Goal: Transaction & Acquisition: Purchase product/service

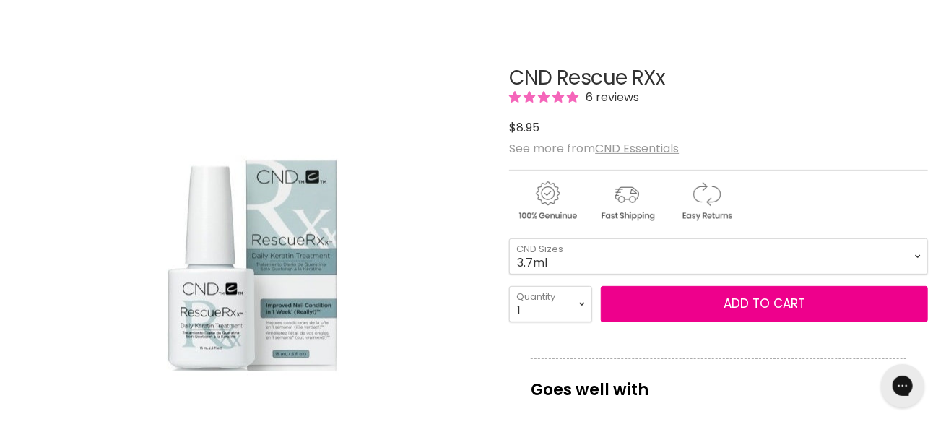
scroll to position [144, 0]
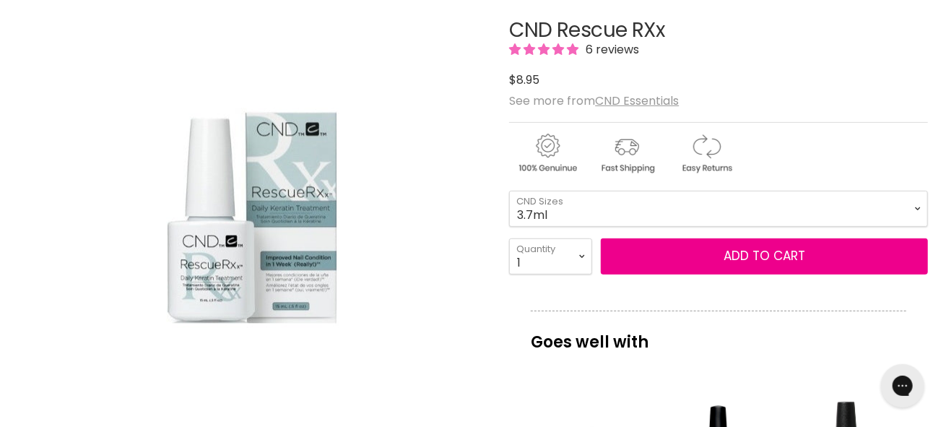
click at [603, 51] on span "6 reviews" at bounding box center [610, 49] width 58 height 17
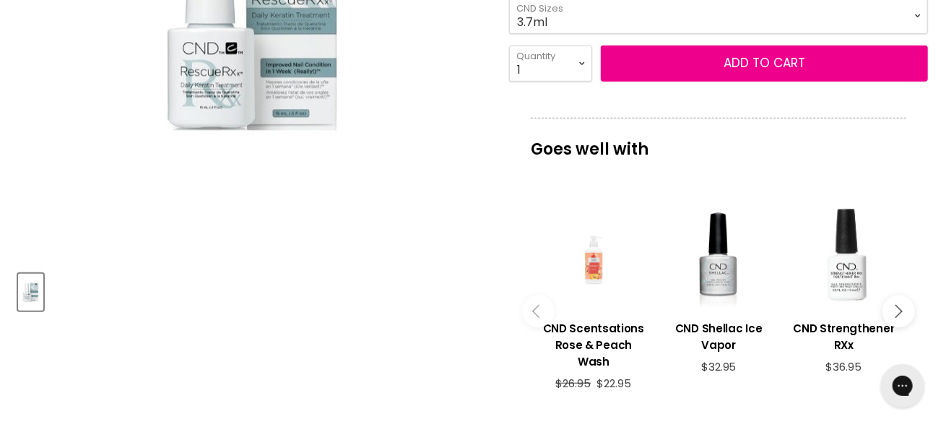
scroll to position [385, 0]
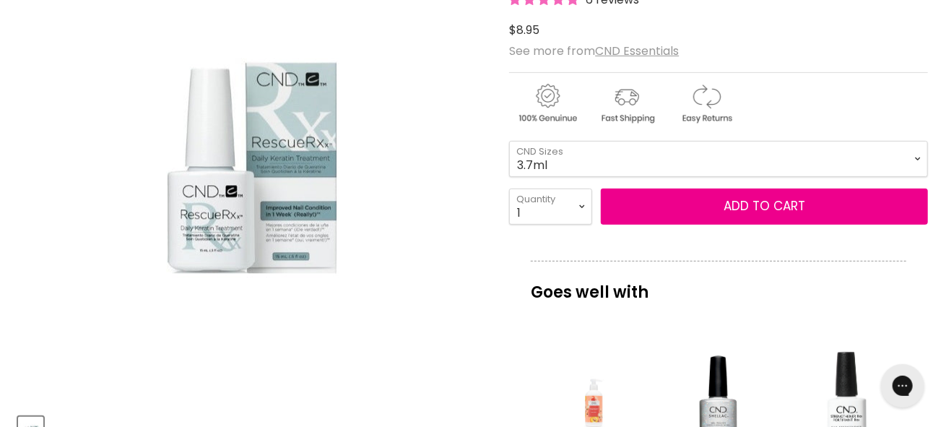
click at [266, 189] on img "CND Rescue RXx image. Click or Scroll to Zoom." at bounding box center [252, 167] width 253 height 380
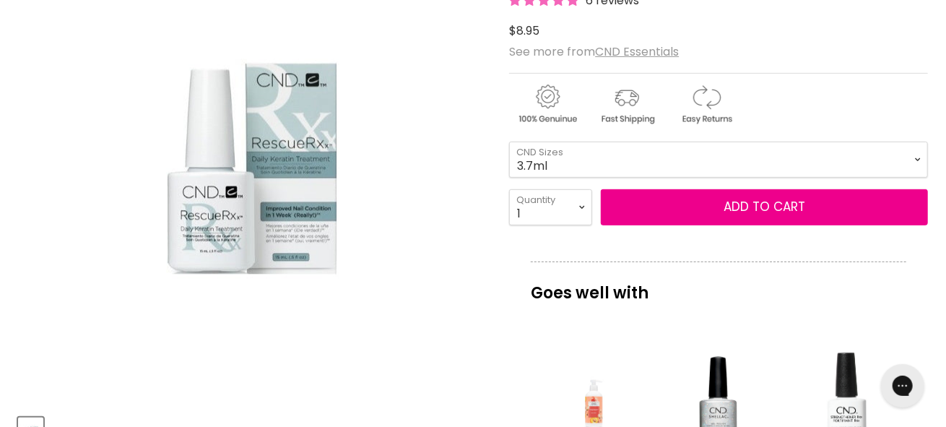
click at [218, 222] on img "CND Rescue RXx image. Click or Scroll to Zoom." at bounding box center [252, 168] width 253 height 380
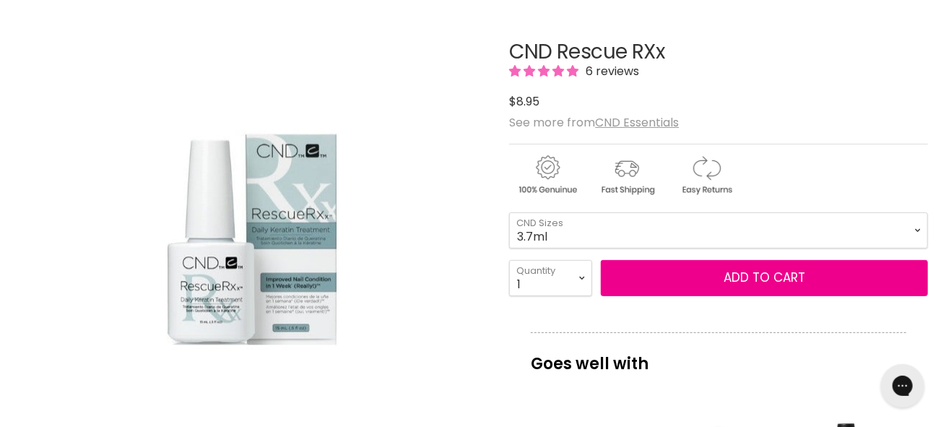
scroll to position [169, 0]
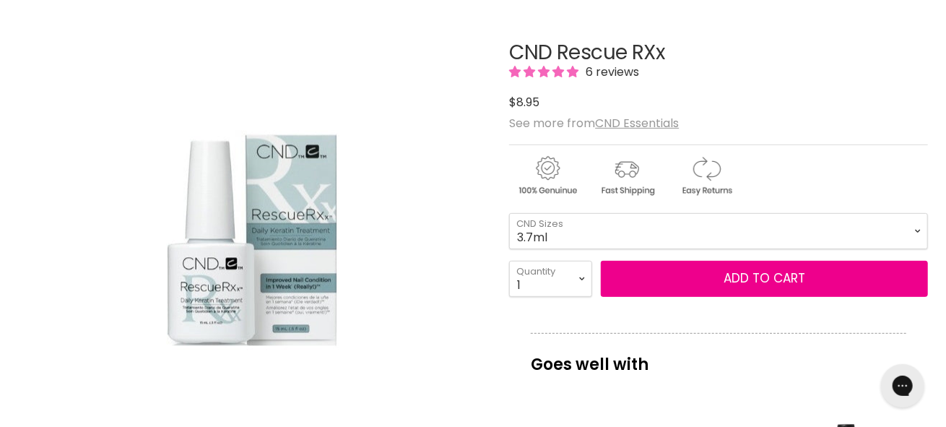
drag, startPoint x: 686, startPoint y: 49, endPoint x: 489, endPoint y: 63, distance: 196.8
copy div "CND Rescue RXx"
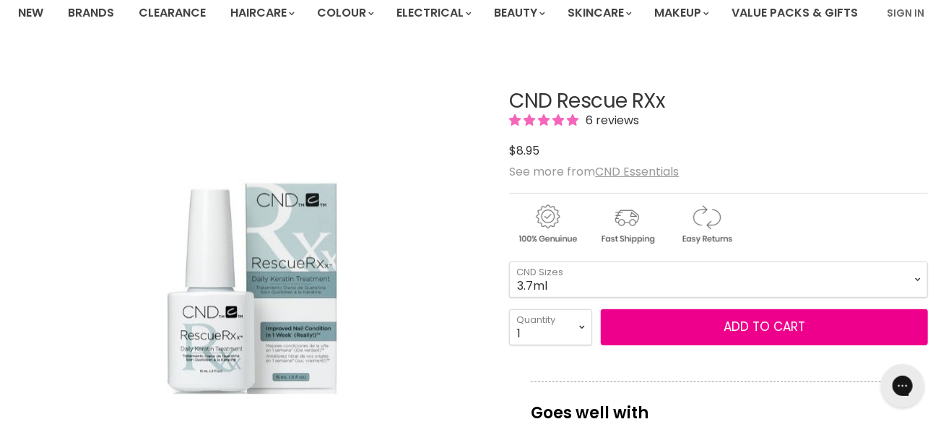
scroll to position [121, 0]
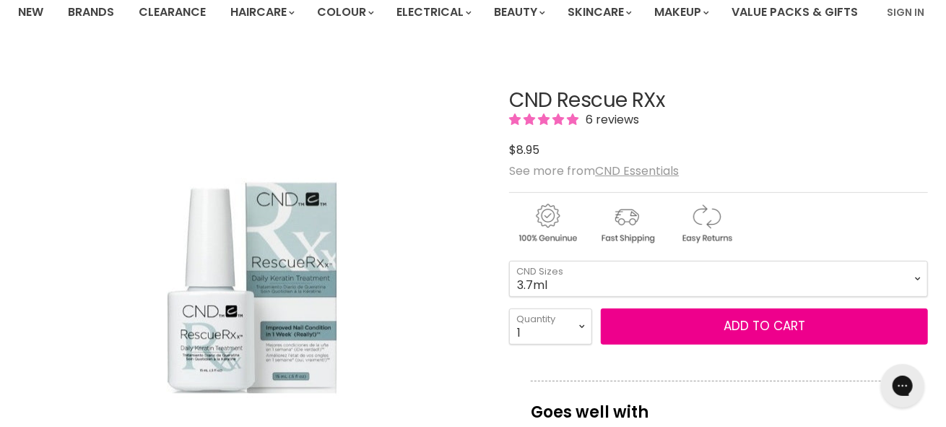
drag, startPoint x: 253, startPoint y: 196, endPoint x: 276, endPoint y: 198, distance: 23.9
click at [276, 198] on img "CND Rescue RXx image. Click or Scroll to Zoom." at bounding box center [252, 287] width 253 height 380
copy div "CND Rescue RXx"
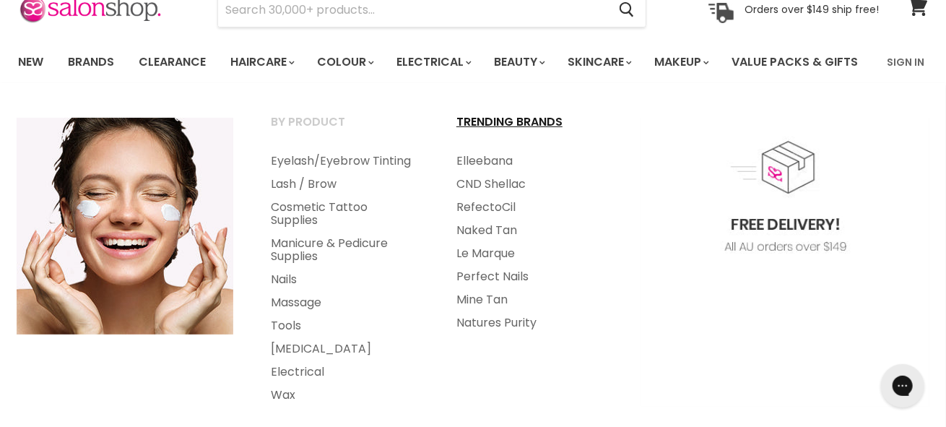
scroll to position [72, 0]
